Goal: Transaction & Acquisition: Book appointment/travel/reservation

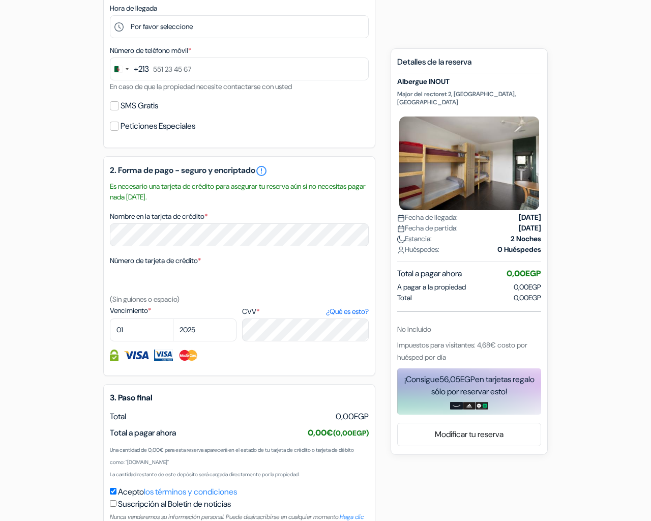
scroll to position [490, 0]
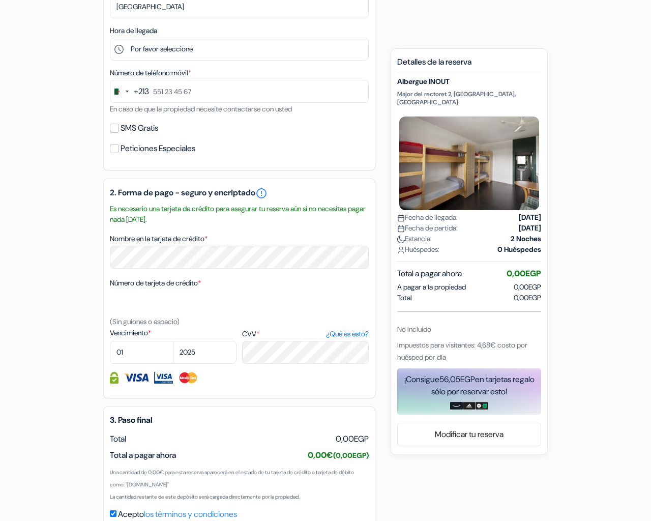
scroll to position [490, 0]
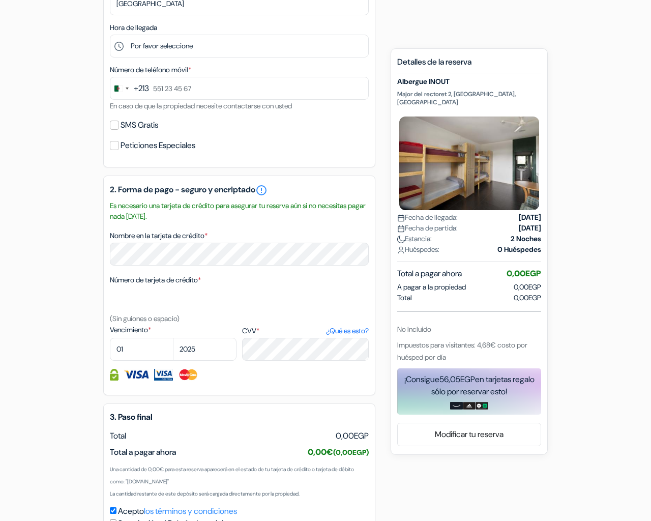
scroll to position [490, 0]
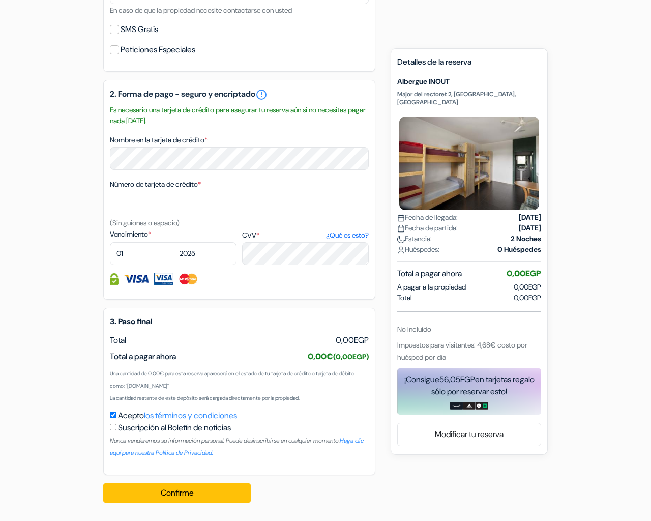
type input "lxbfYeaa"
type input "[EMAIL_ADDRESS][DOMAIN_NAME]"
checkbox input "false"
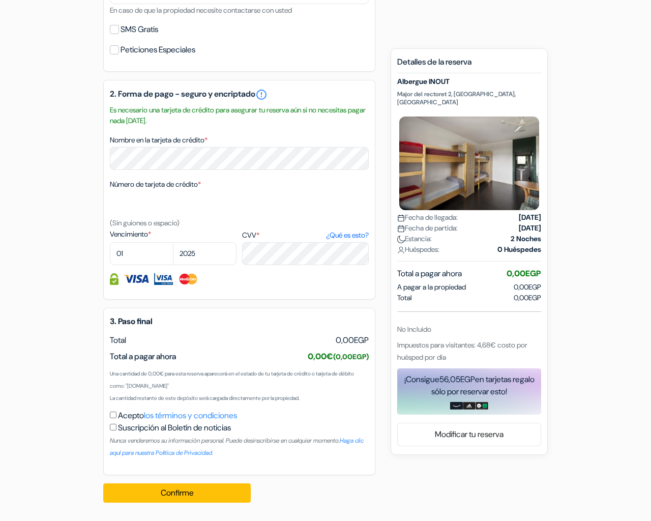
checkbox input "true"
checkbox input "false"
select select "6"
select select "5"
select select "06"
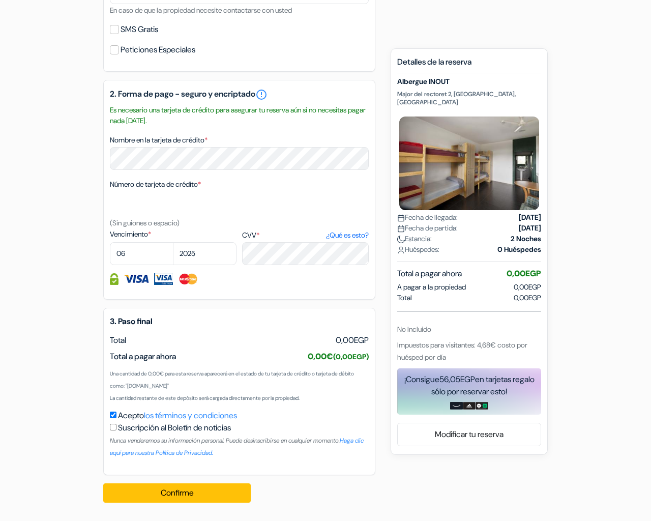
select select "2026"
select select "06"
select select "2030"
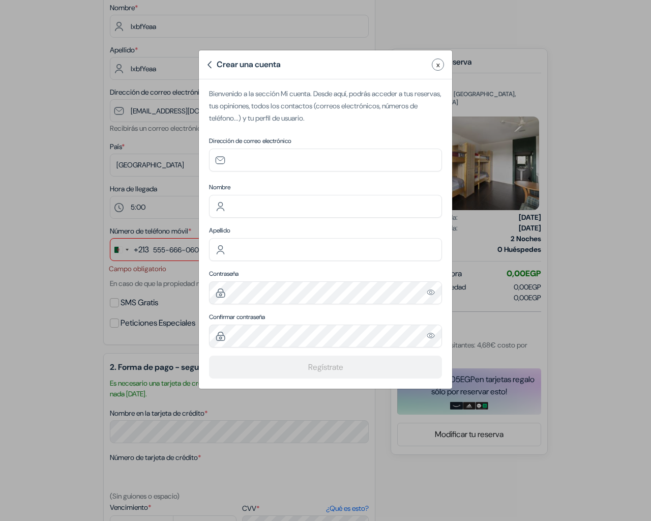
type input "[EMAIL_ADDRESS]"
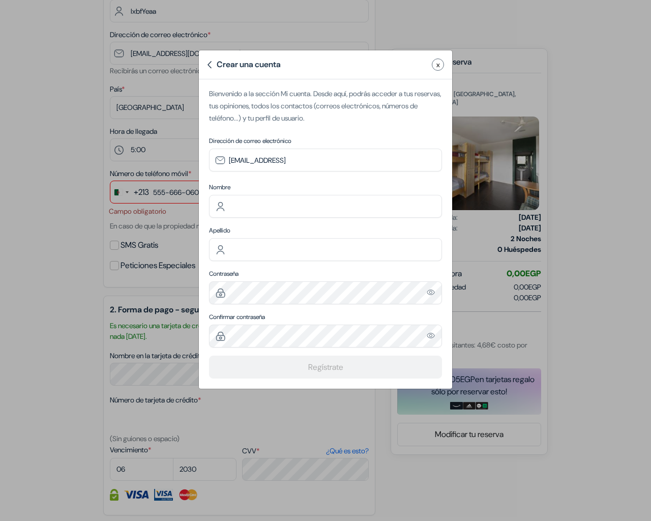
type input "[EMAIL_ADDRESS]"
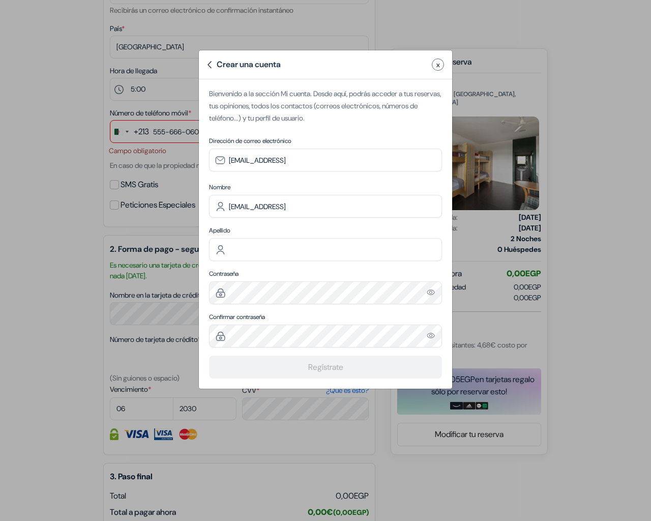
type input "[EMAIL_ADDRESS]"
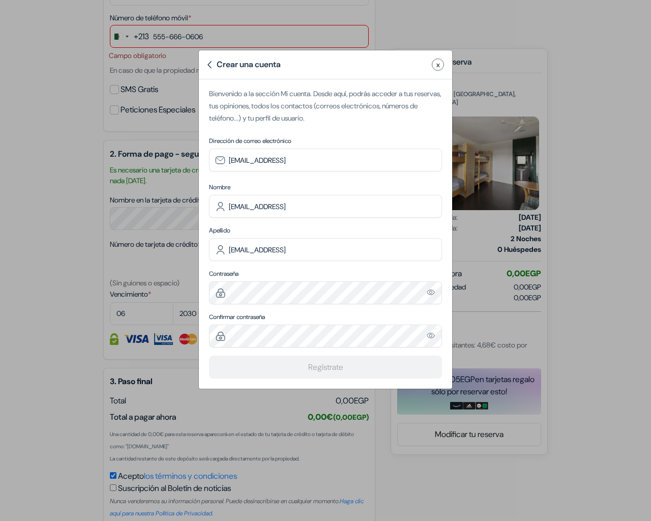
type input "[EMAIL_ADDRESS]"
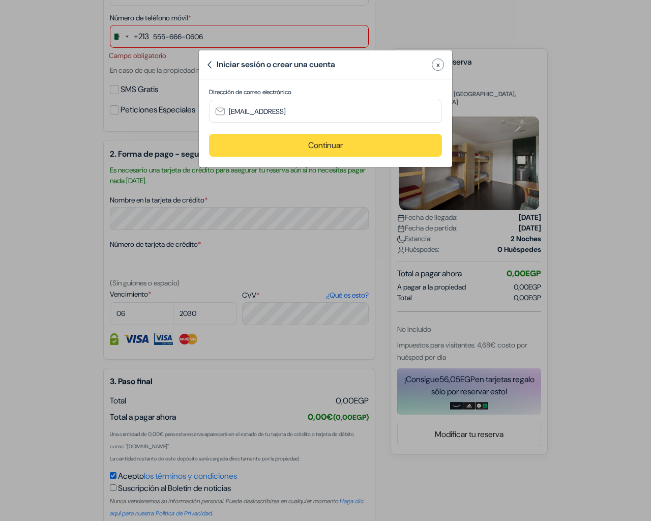
scroll to position [506, 0]
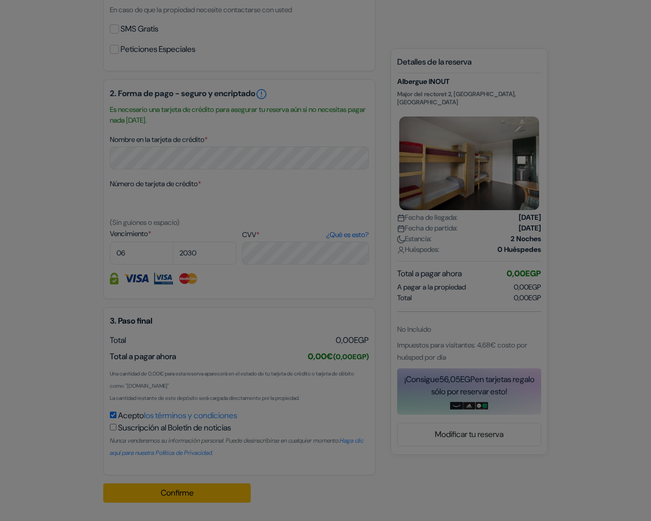
scroll to position [497, 0]
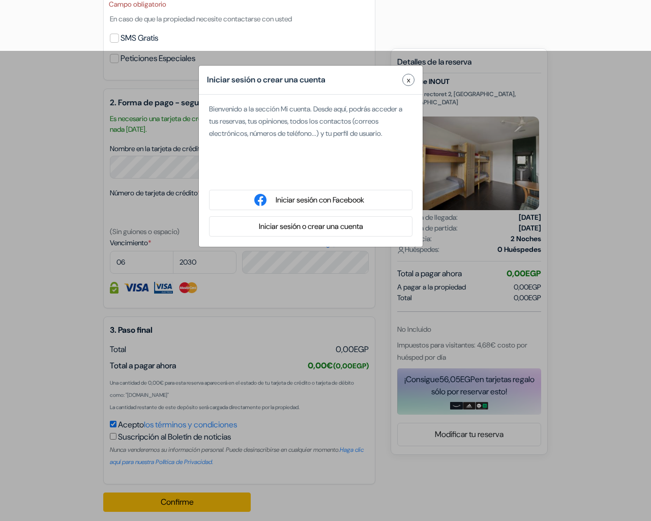
type input "[EMAIL_ADDRESS]"
type input "[EMAIL_ADDRESS][DOMAIN_NAME]"
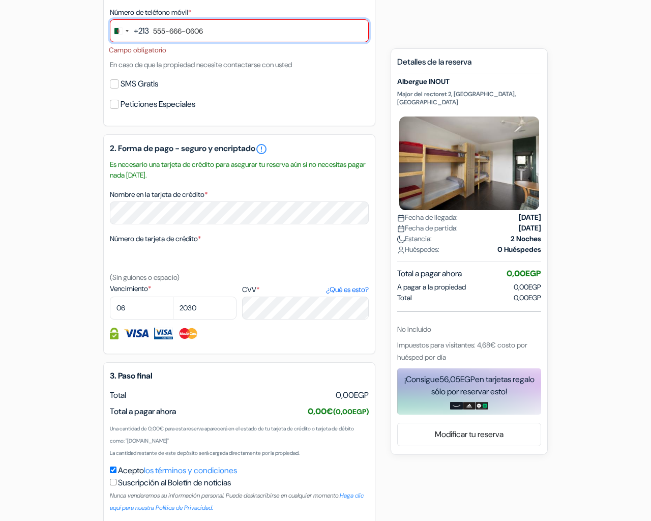
scroll to position [506, 0]
